Goal: Task Accomplishment & Management: Use online tool/utility

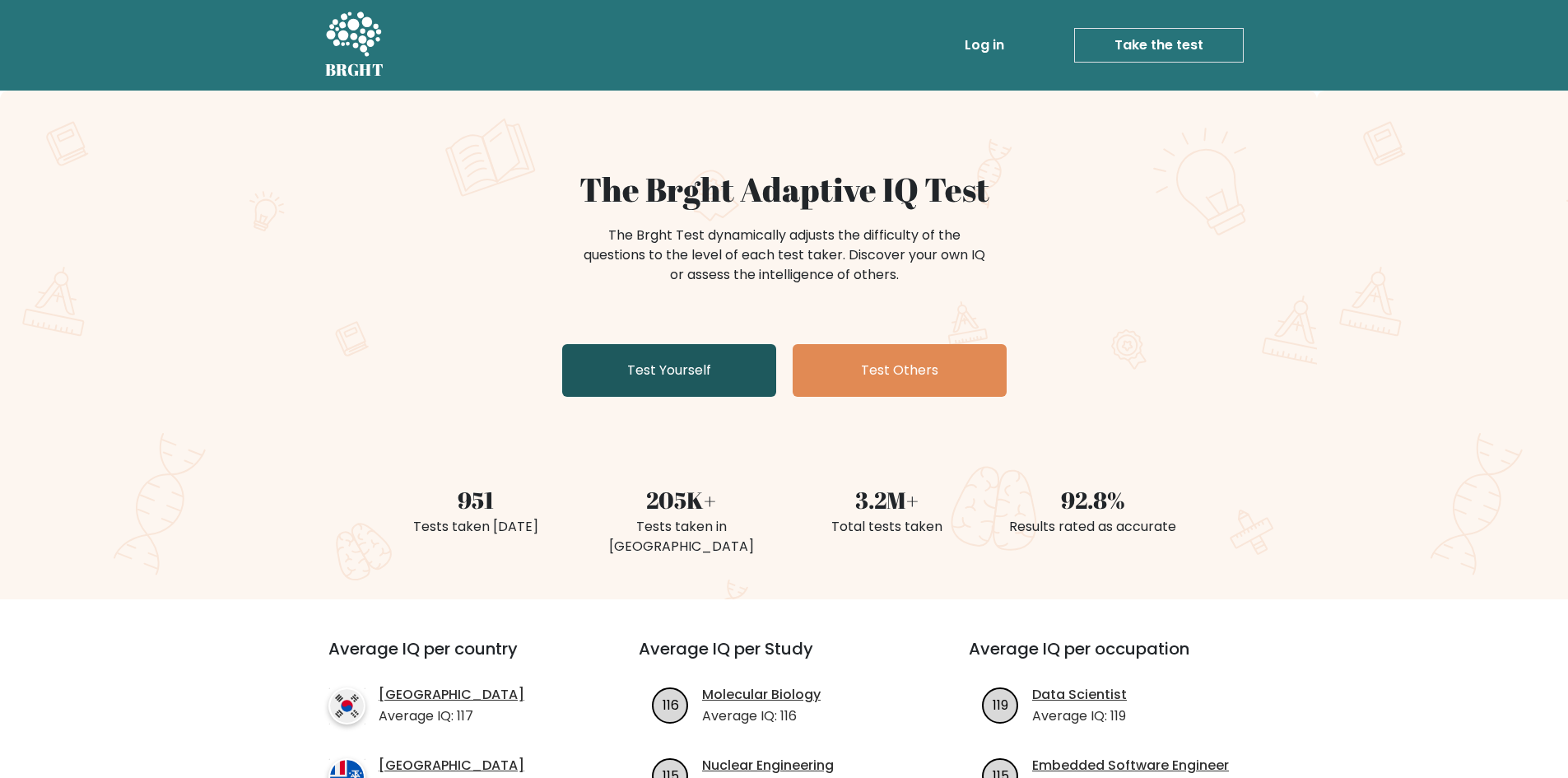
click at [629, 364] on link "Test Yourself" at bounding box center [669, 371] width 214 height 53
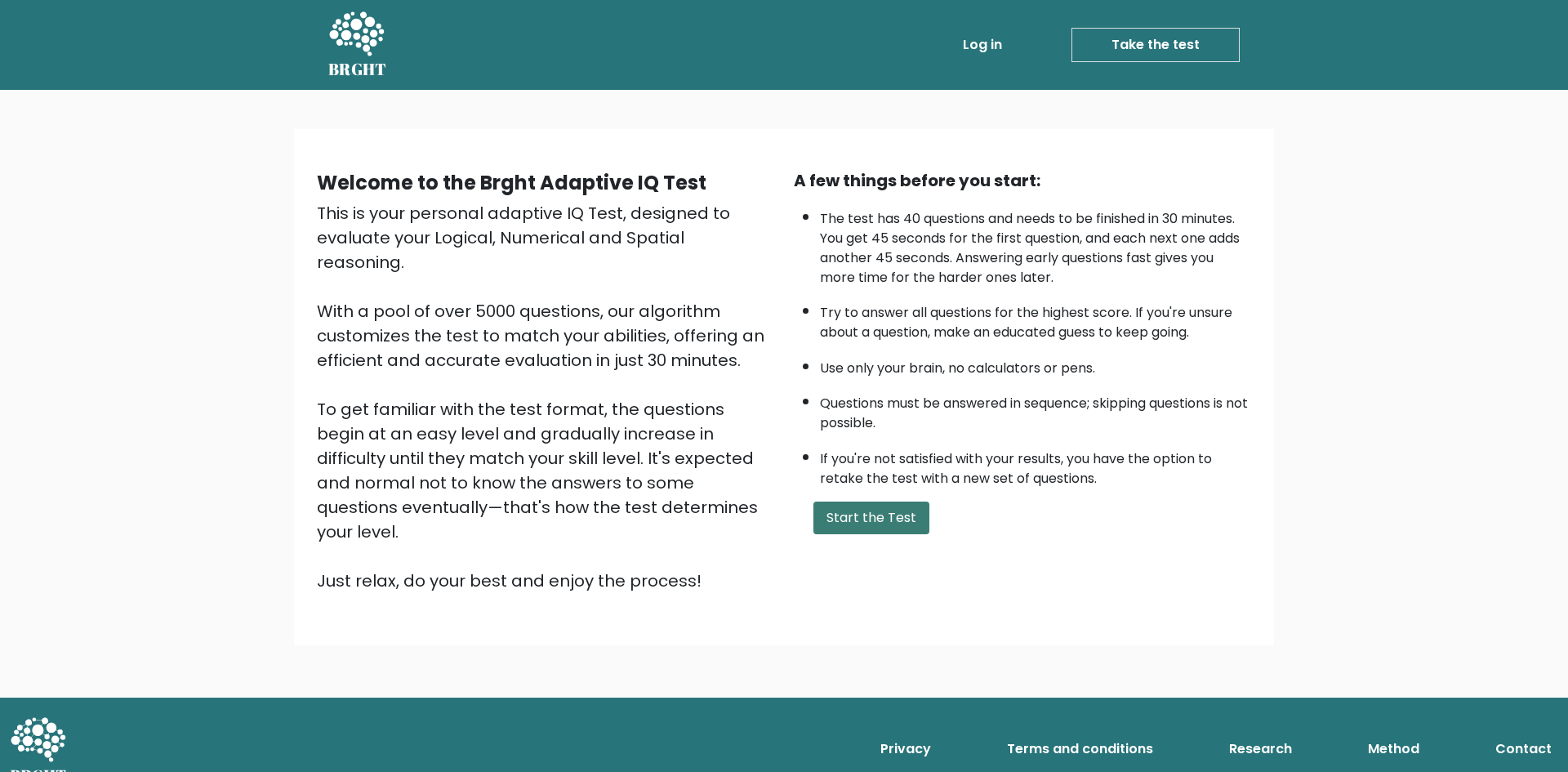
click at [879, 519] on button "Start the Test" at bounding box center [871, 518] width 116 height 33
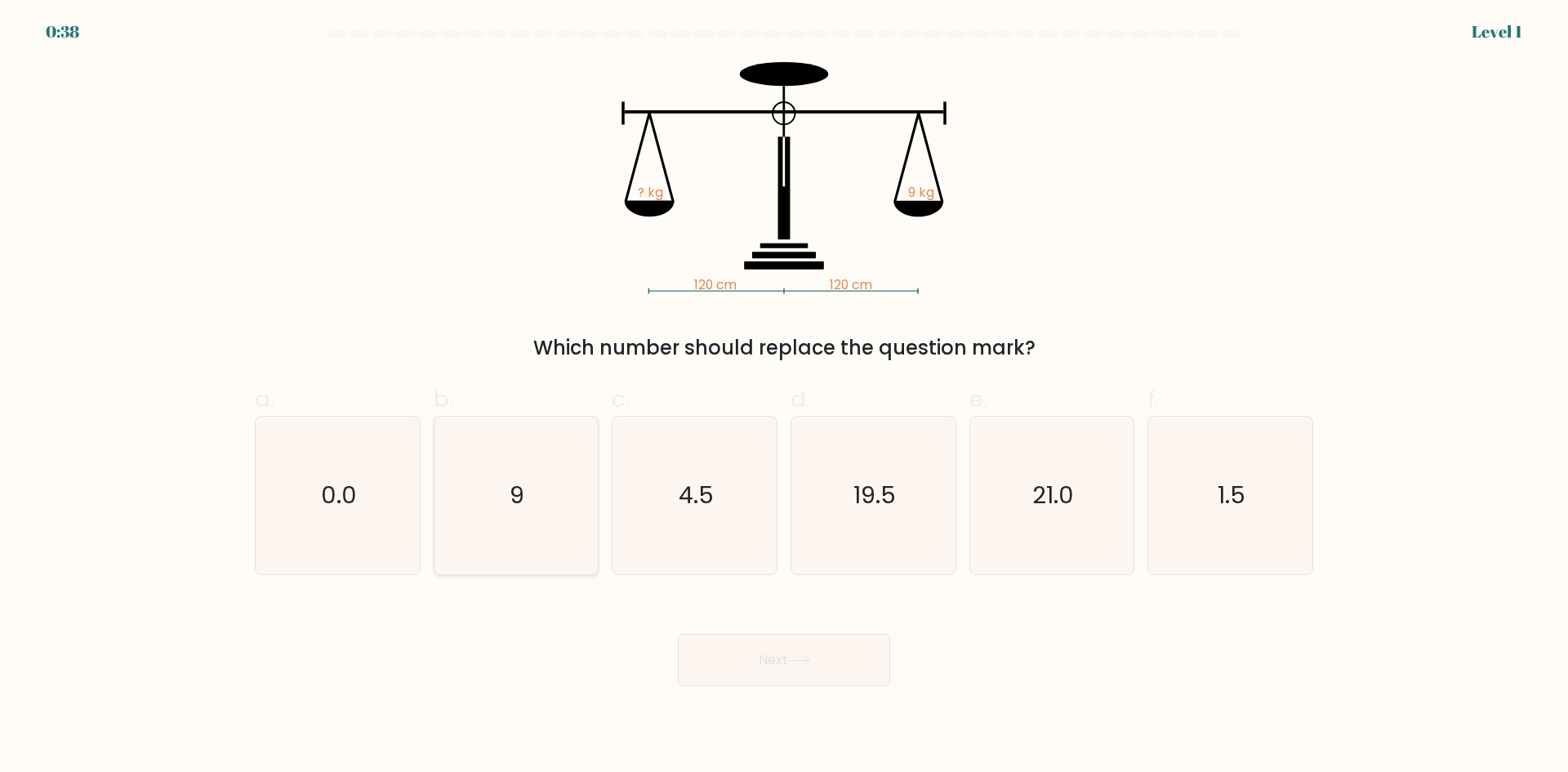
click at [541, 489] on icon "9" at bounding box center [516, 495] width 158 height 158
click at [784, 397] on input "b. 9" at bounding box center [784, 392] width 1 height 11
radio input "true"
click at [761, 660] on button "Next" at bounding box center [784, 660] width 212 height 53
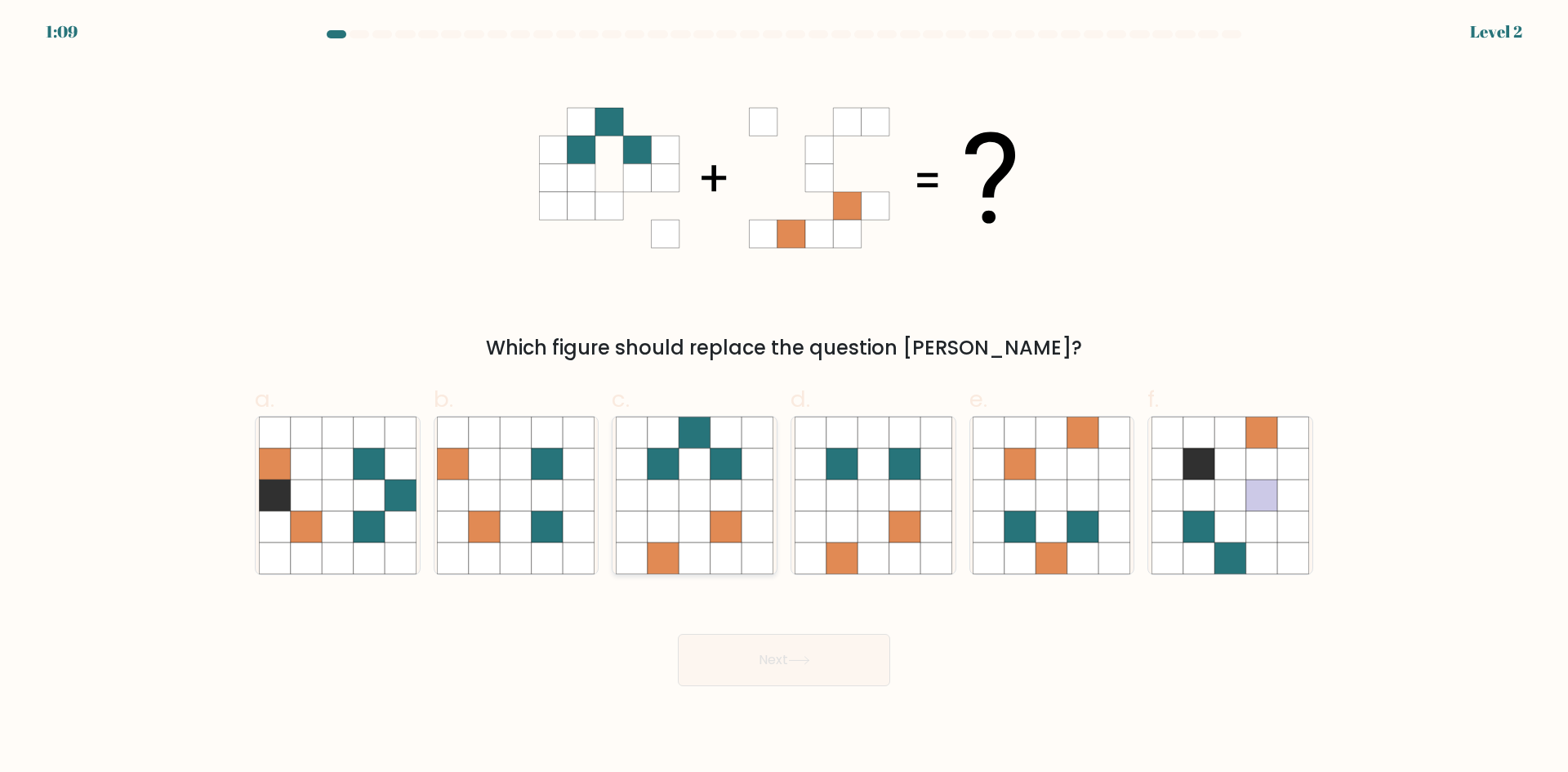
click at [737, 511] on icon at bounding box center [725, 494] width 31 height 31
click at [784, 397] on input "c." at bounding box center [784, 392] width 1 height 11
radio input "true"
click at [767, 668] on button "Next" at bounding box center [784, 660] width 212 height 53
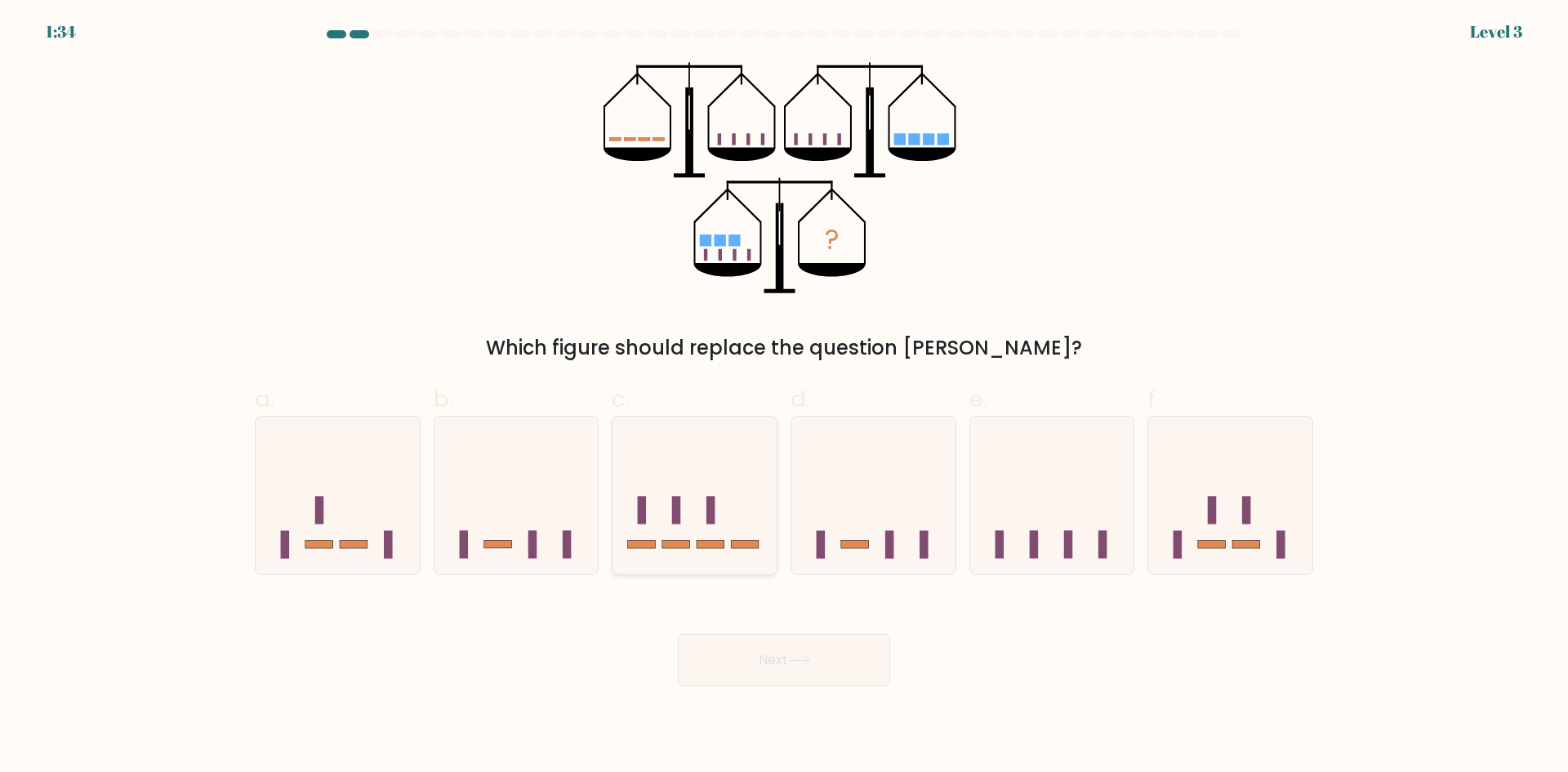
click at [673, 533] on icon at bounding box center [695, 495] width 164 height 136
click at [784, 397] on input "c." at bounding box center [784, 392] width 1 height 11
radio input "true"
click at [743, 668] on button "Next" at bounding box center [784, 660] width 212 height 53
